Goal: Transaction & Acquisition: Purchase product/service

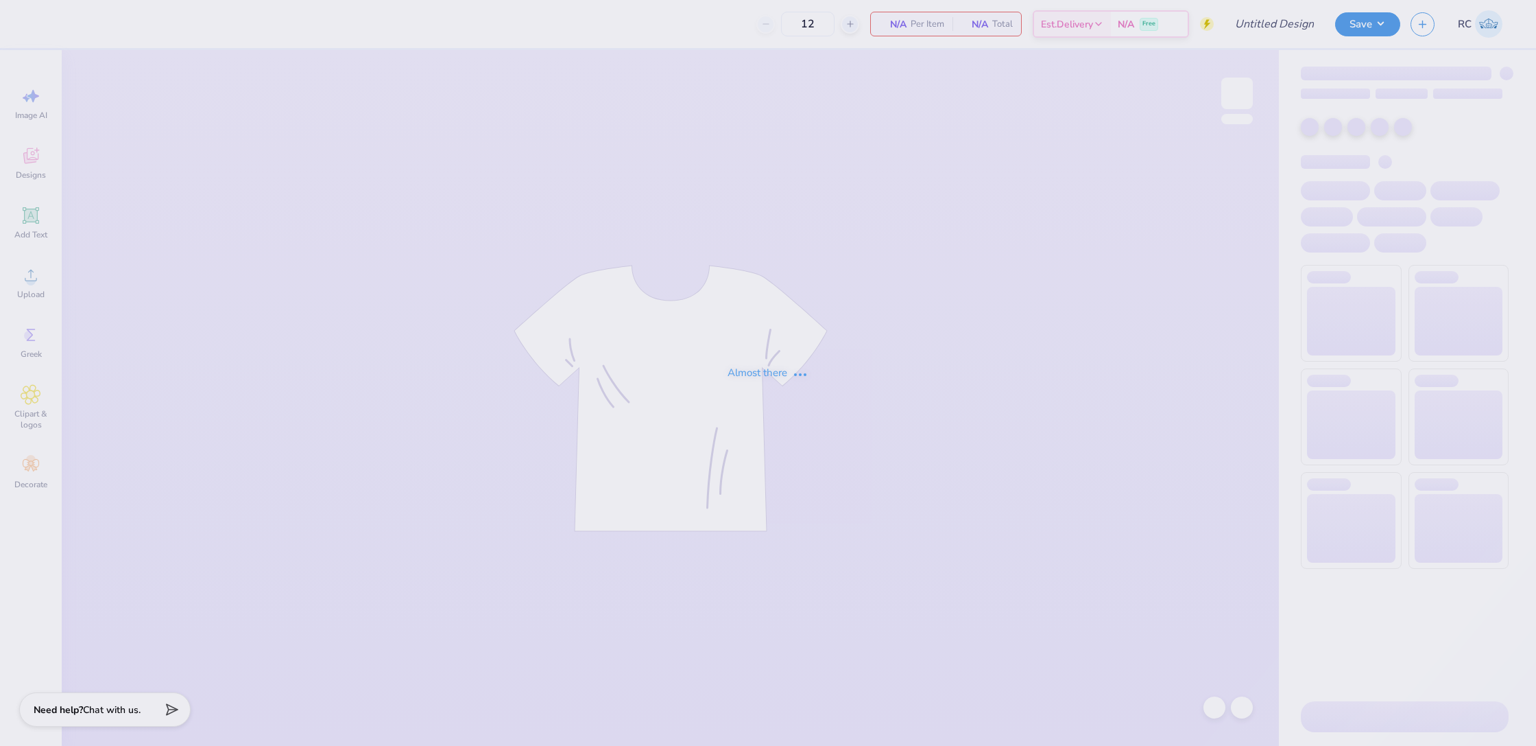
type input "UD [MEDICAL_DATA] Parents Weekend Merch 2025"
type input "175"
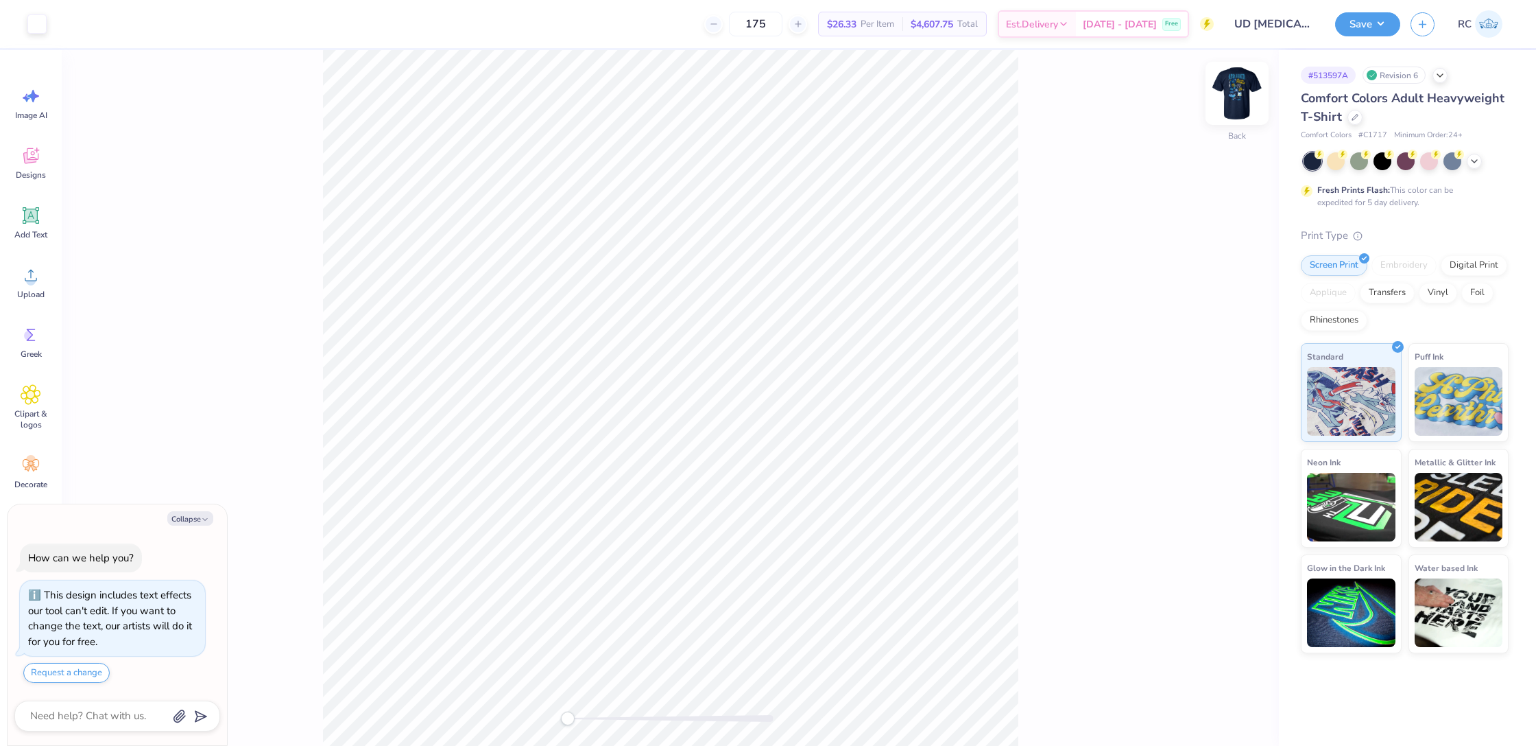
click at [1229, 90] on img at bounding box center [1237, 93] width 55 height 55
type textarea "x"
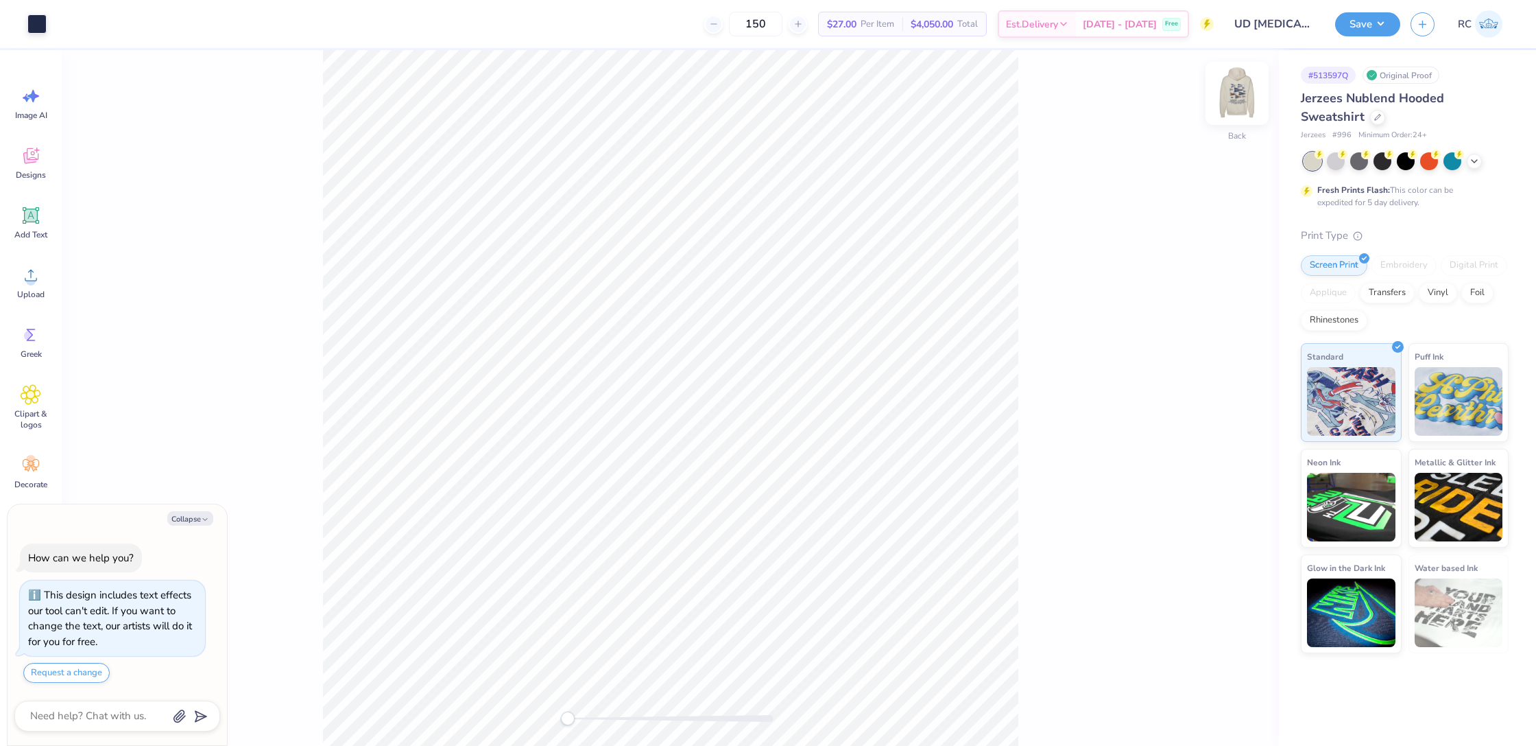
click at [1228, 113] on div "Back" at bounding box center [1238, 102] width 32 height 49
click at [392, 0] on html "Art colors 150 $27.00 Per Item $4,050.00 Total Est. Delivery [DATE] - [DATE] Fr…" at bounding box center [768, 373] width 1536 height 746
click at [36, 32] on div at bounding box center [36, 22] width 19 height 19
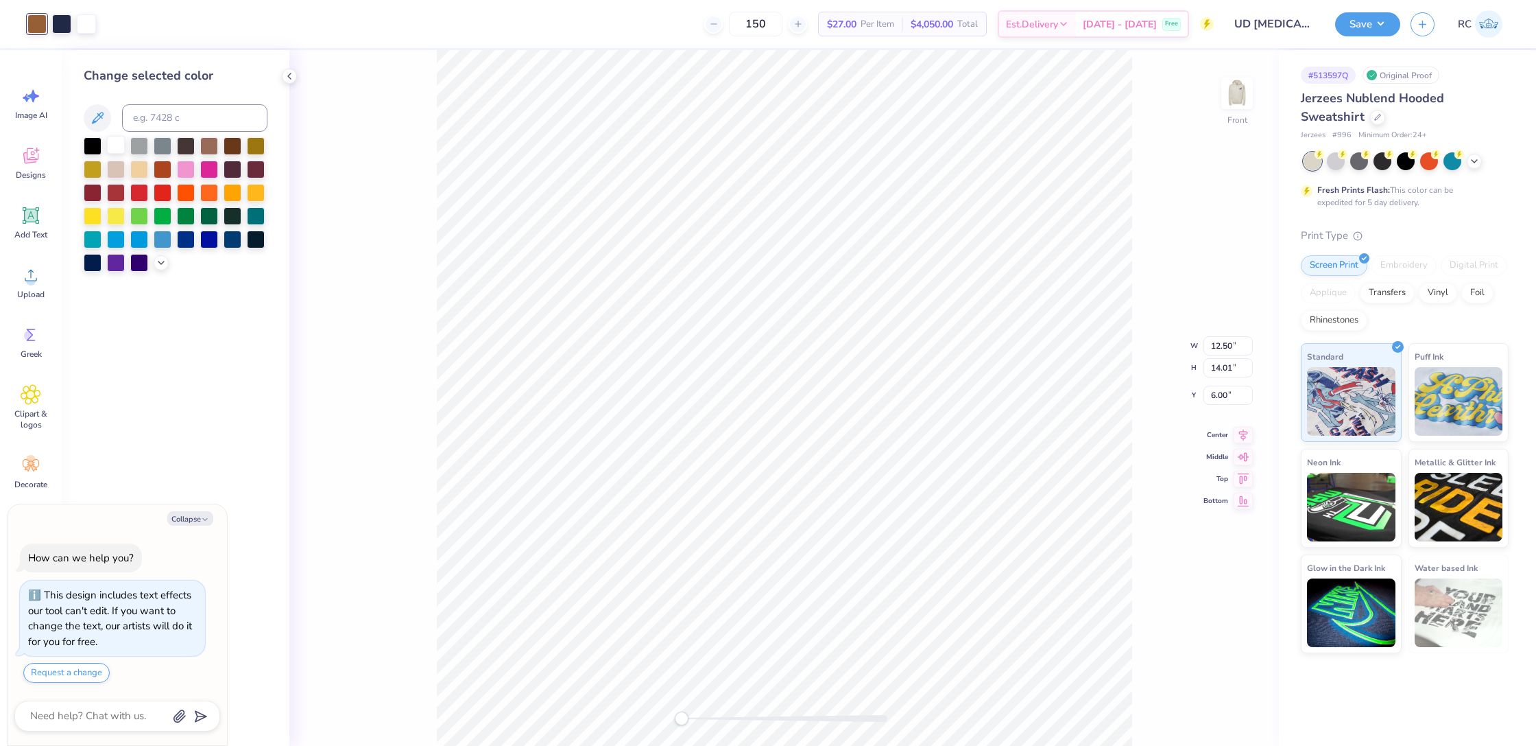
click at [116, 147] on div at bounding box center [116, 145] width 18 height 18
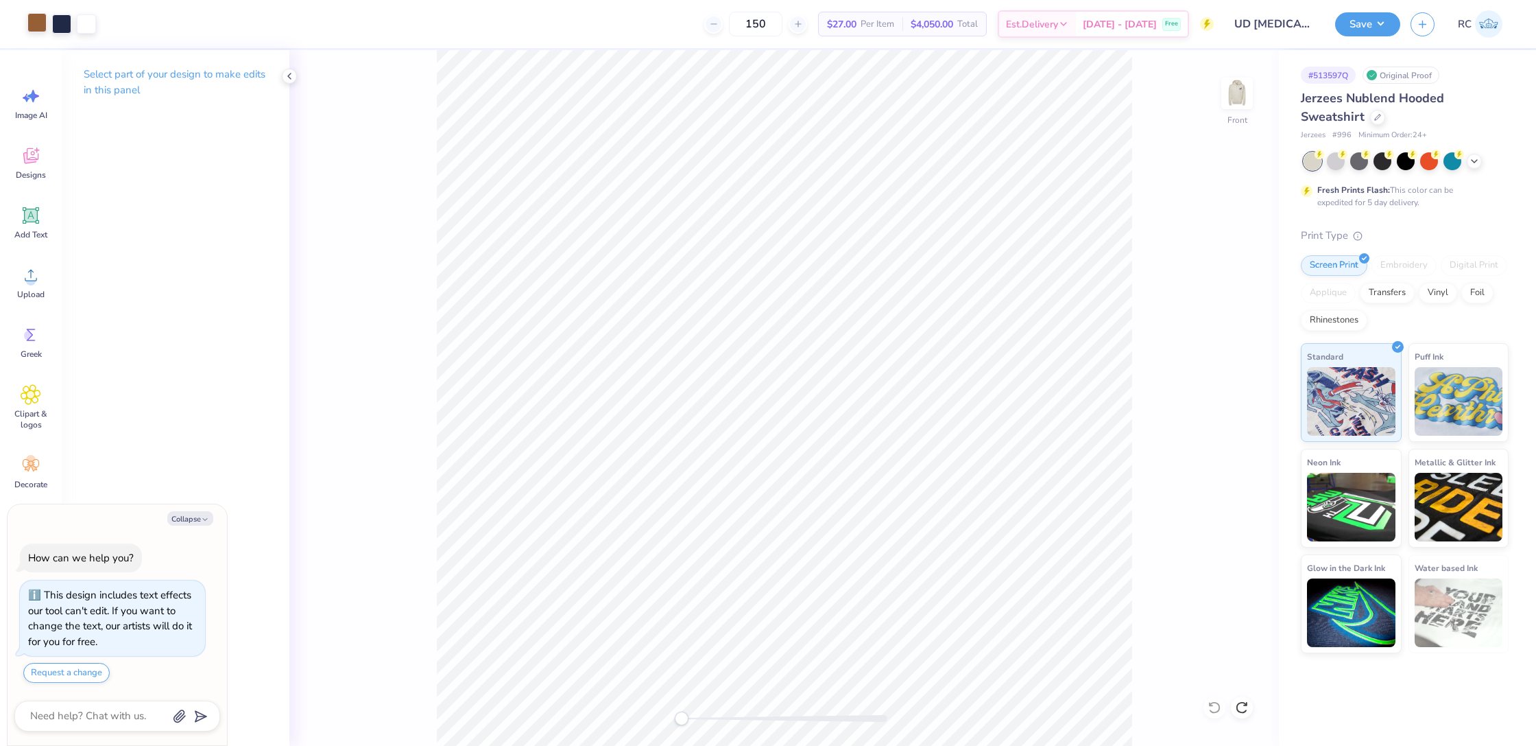
click at [34, 24] on div at bounding box center [36, 22] width 19 height 19
type textarea "x"
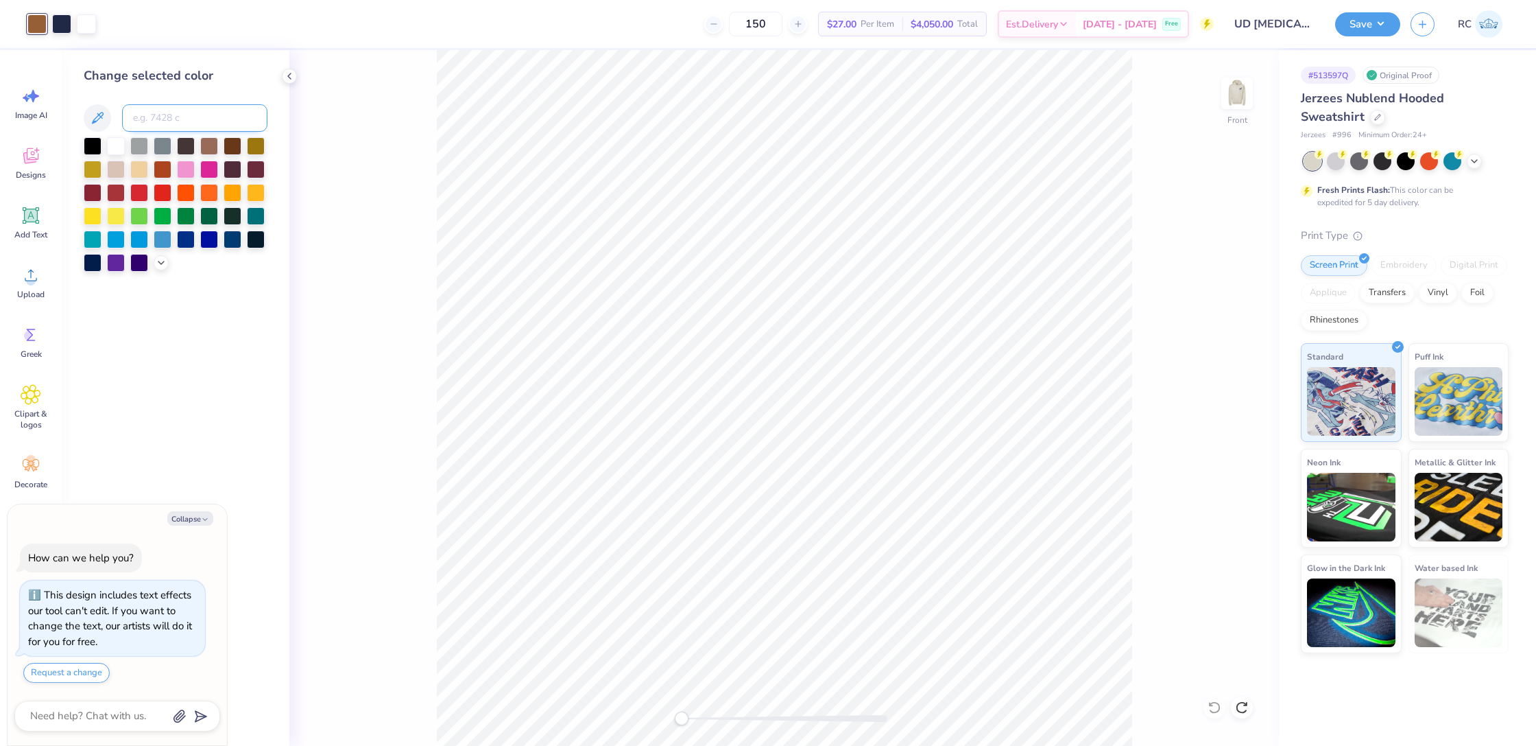
click at [190, 121] on input at bounding box center [194, 117] width 145 height 27
type input "533"
type textarea "x"
